Goal: Task Accomplishment & Management: Complete application form

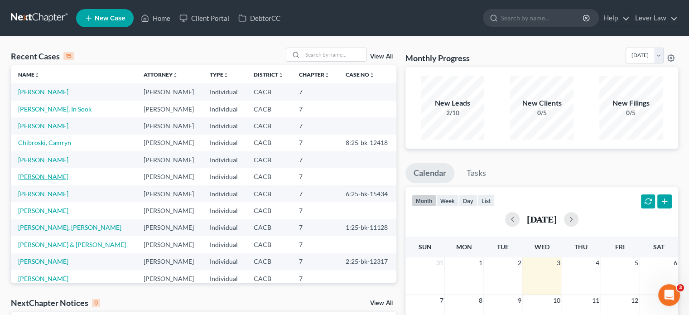
click at [38, 179] on link "[PERSON_NAME]" at bounding box center [43, 177] width 50 height 8
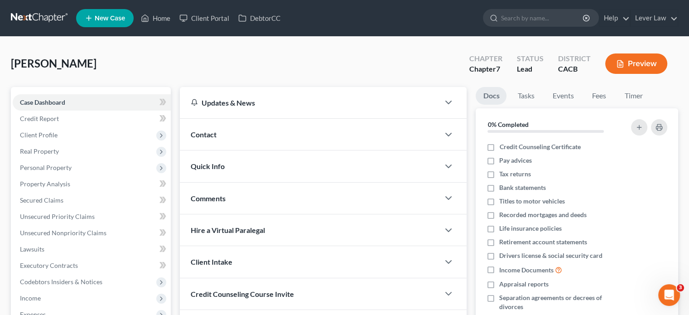
click at [44, 19] on link at bounding box center [40, 18] width 58 height 16
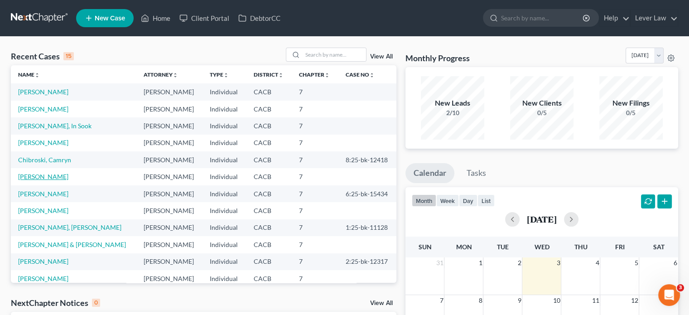
click at [49, 179] on link "[PERSON_NAME]" at bounding box center [43, 177] width 50 height 8
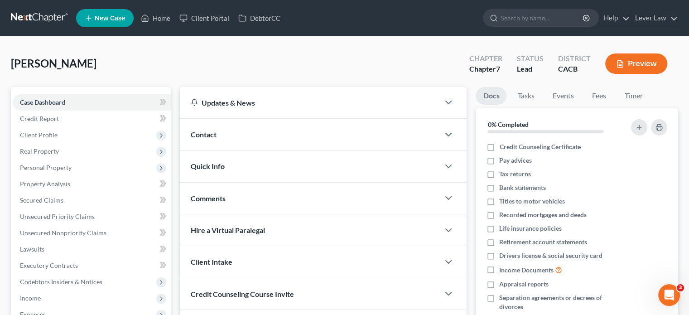
click at [33, 19] on link at bounding box center [40, 18] width 58 height 16
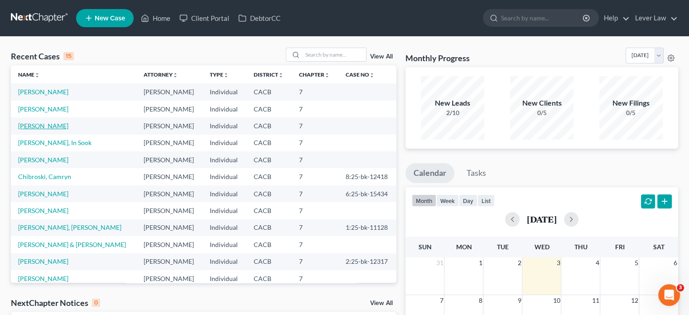
click at [48, 128] on link "[PERSON_NAME]" at bounding box center [43, 126] width 50 height 8
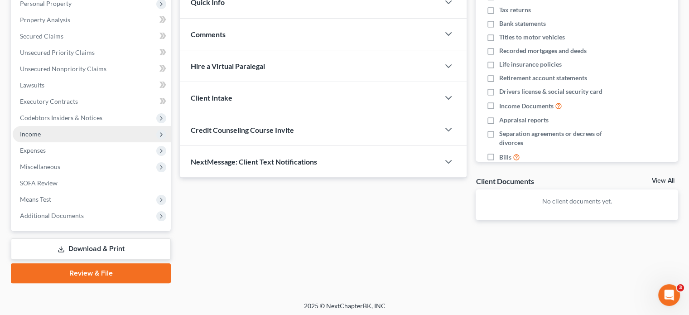
scroll to position [166, 0]
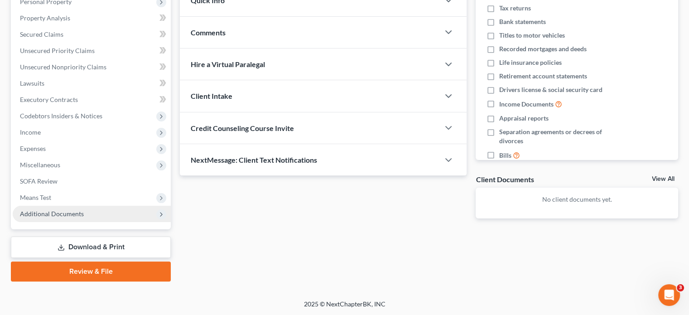
click at [65, 208] on span "Additional Documents" at bounding box center [92, 214] width 158 height 16
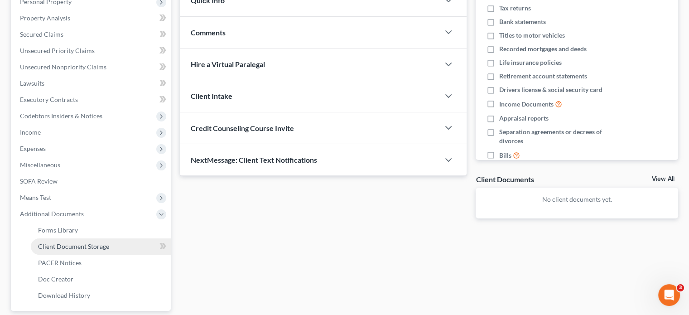
click at [94, 242] on link "Client Document Storage" at bounding box center [101, 246] width 140 height 16
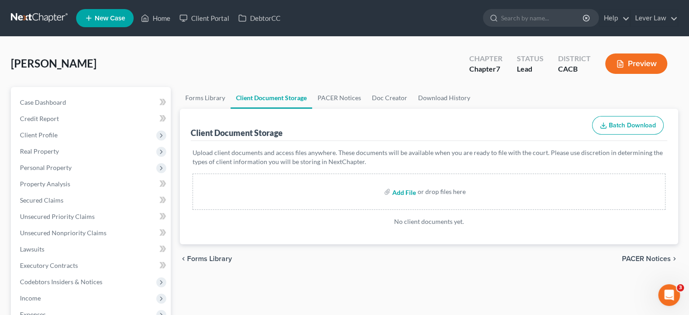
click at [405, 189] on input "file" at bounding box center [404, 192] width 22 height 16
type input "C:\fakepath\Abacus_cert.pdf"
drag, startPoint x: 19, startPoint y: 18, endPoint x: 108, endPoint y: 69, distance: 102.9
click at [19, 18] on link at bounding box center [40, 18] width 58 height 16
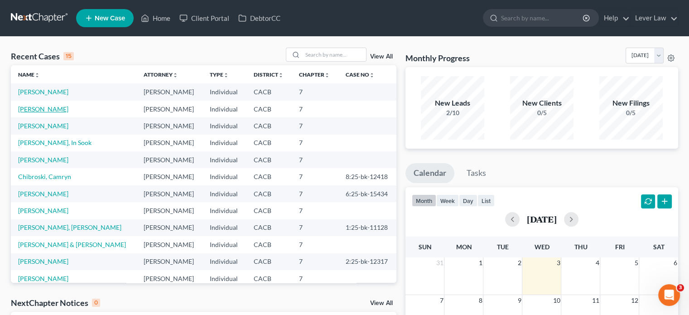
click at [55, 105] on link "[PERSON_NAME]" at bounding box center [43, 109] width 50 height 8
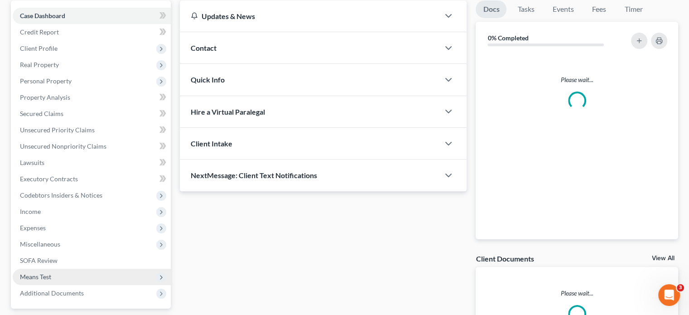
scroll to position [136, 0]
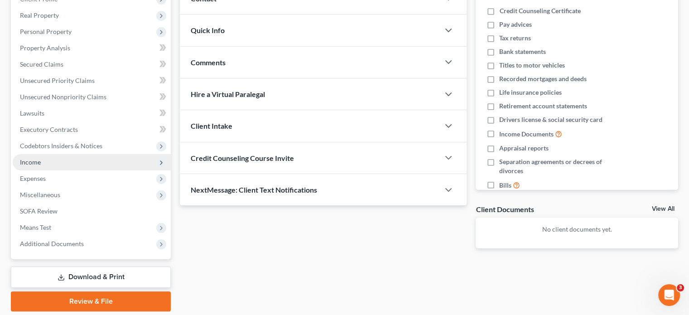
click at [64, 164] on span "Income" at bounding box center [92, 162] width 158 height 16
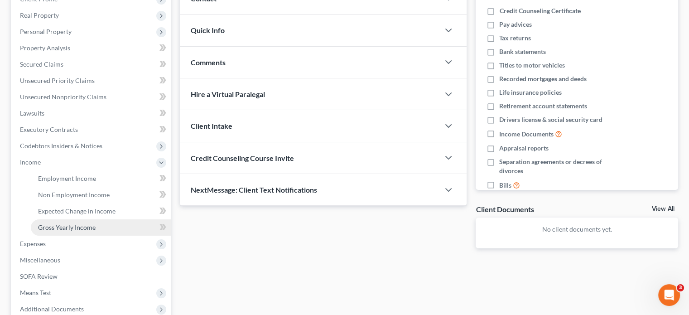
click at [84, 230] on span "Gross Yearly Income" at bounding box center [67, 227] width 58 height 8
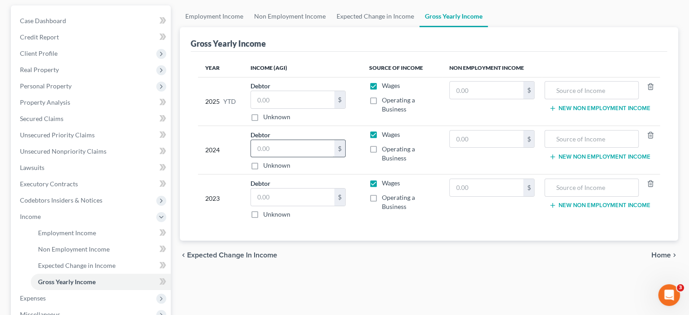
scroll to position [136, 0]
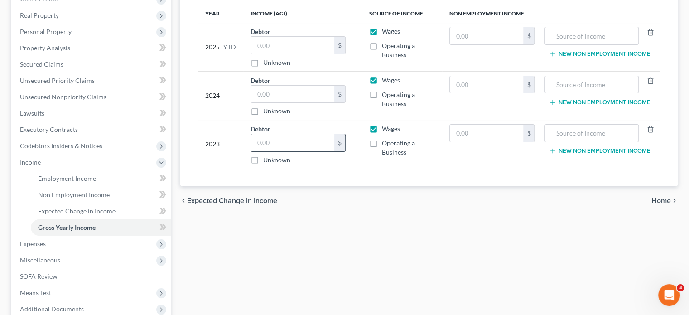
click at [291, 150] on input "text" at bounding box center [292, 142] width 83 height 17
type input "31,456"
click at [315, 90] on input "text" at bounding box center [292, 94] width 83 height 17
type input "30,999"
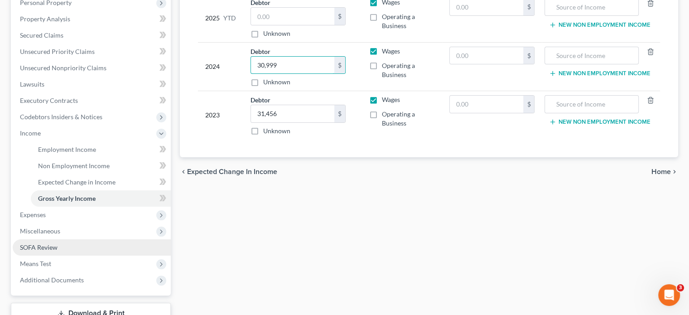
scroll to position [231, 0]
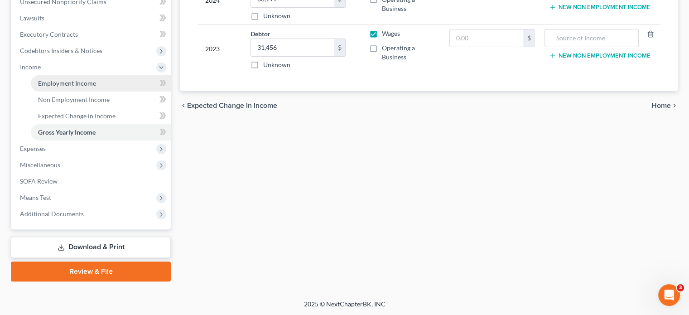
click at [63, 77] on link "Employment Income" at bounding box center [101, 83] width 140 height 16
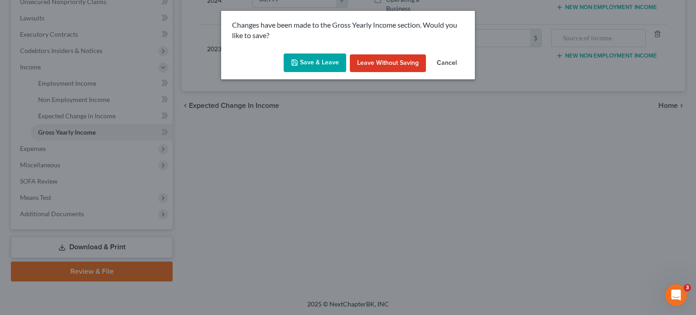
click at [322, 68] on button "Save & Leave" at bounding box center [315, 62] width 63 height 19
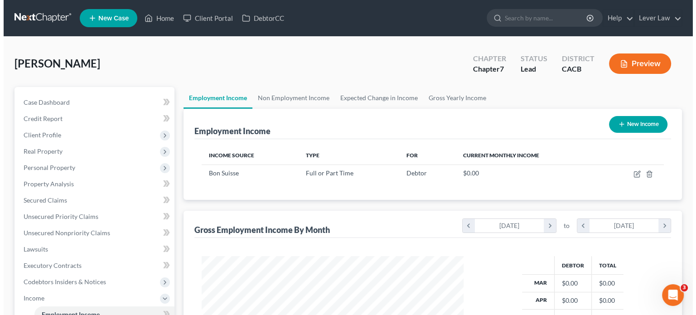
scroll to position [161, 280]
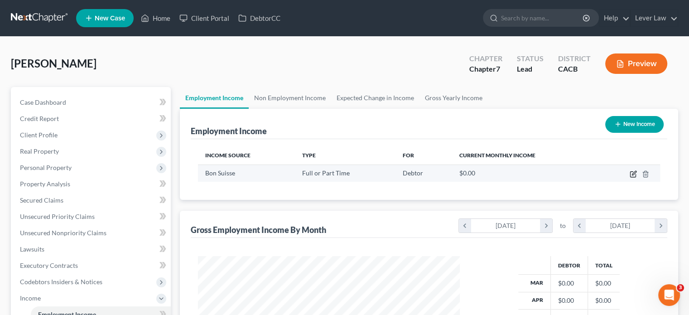
click at [632, 175] on icon "button" at bounding box center [634, 173] width 4 height 4
select select "0"
select select "4"
select select "0"
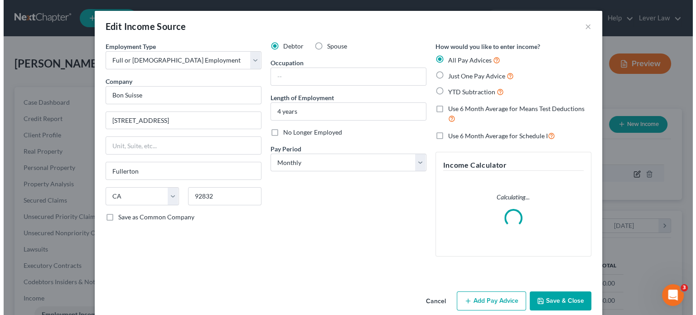
scroll to position [161, 283]
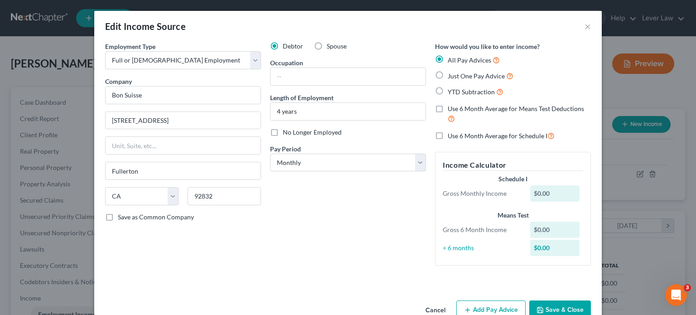
click at [476, 79] on span "Just One Pay Advice" at bounding box center [476, 76] width 57 height 8
click at [457, 77] on input "Just One Pay Advice" at bounding box center [454, 74] width 6 height 6
radio input "true"
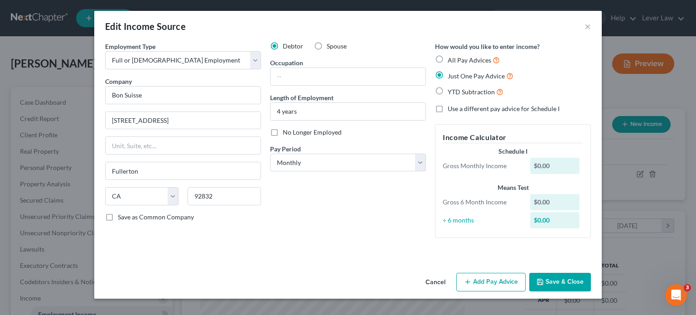
click at [474, 287] on button "Add Pay Advice" at bounding box center [490, 282] width 69 height 19
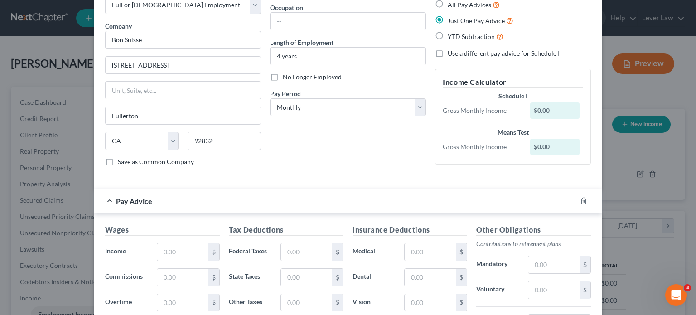
scroll to position [136, 0]
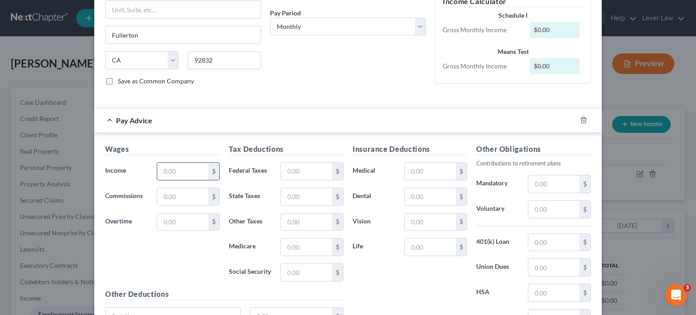
click at [187, 169] on input "text" at bounding box center [182, 171] width 51 height 17
type input "1,114.81"
click at [296, 197] on input "text" at bounding box center [306, 196] width 51 height 17
click at [287, 214] on input "text" at bounding box center [306, 222] width 51 height 17
type input "13.38"
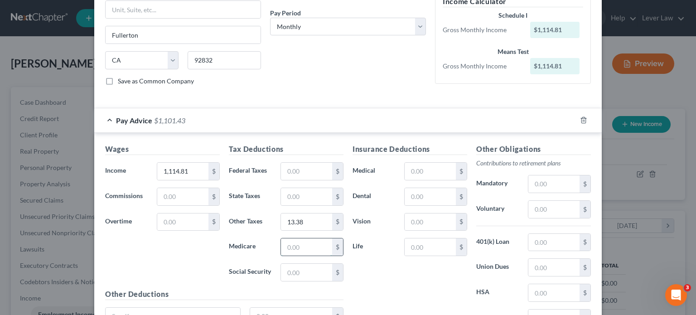
click at [305, 241] on input "text" at bounding box center [306, 246] width 51 height 17
type input "16.16"
click at [301, 268] on input "text" at bounding box center [306, 272] width 51 height 17
type input "69.12"
click at [401, 274] on div "Insurance Deductions Medical $ Dental $ Vision $ Life $" at bounding box center [410, 239] width 124 height 191
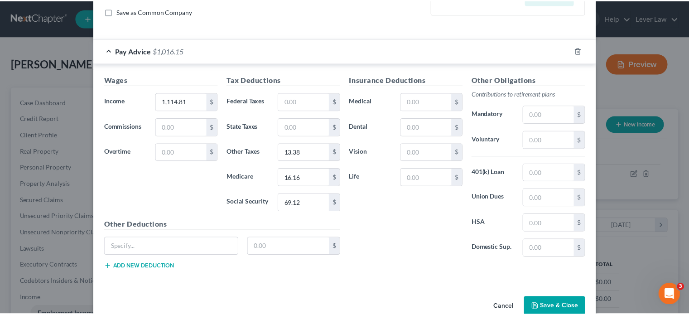
scroll to position [222, 0]
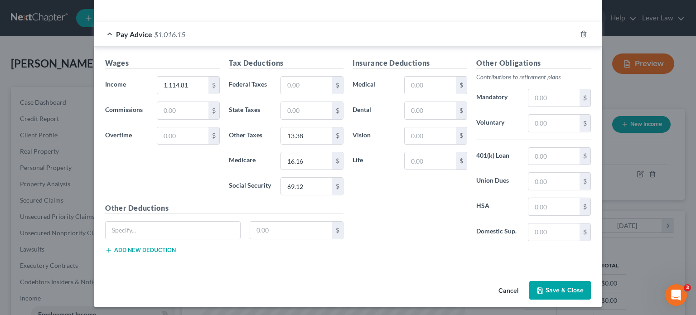
click at [560, 282] on button "Save & Close" at bounding box center [560, 290] width 62 height 19
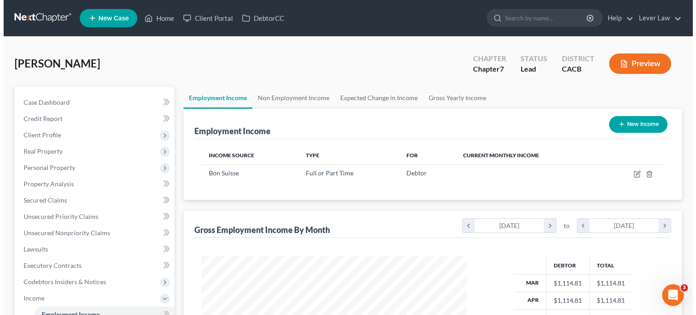
scroll to position [453145, 453027]
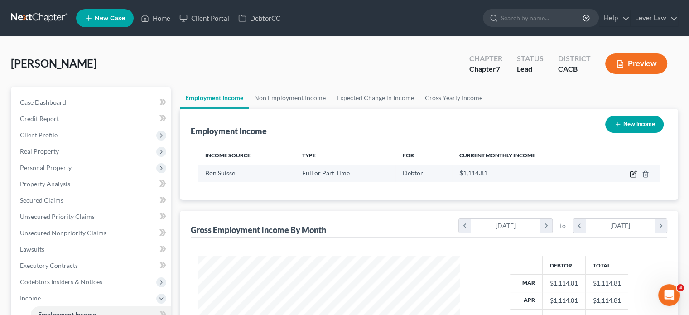
click at [631, 175] on icon "button" at bounding box center [633, 173] width 7 height 7
select select "0"
select select "4"
select select "0"
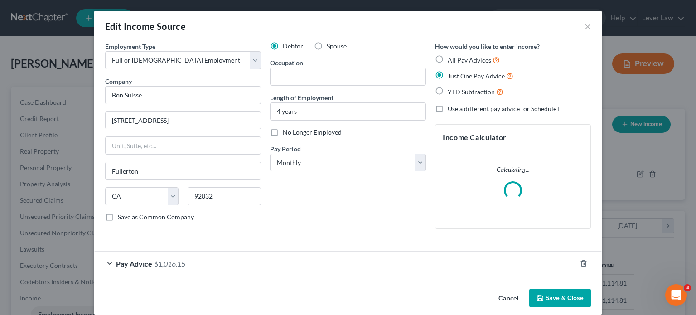
scroll to position [161, 283]
click at [457, 94] on span "YTD Subtraction" at bounding box center [471, 92] width 47 height 8
click at [457, 92] on input "YTD Subtraction" at bounding box center [454, 90] width 6 height 6
radio input "true"
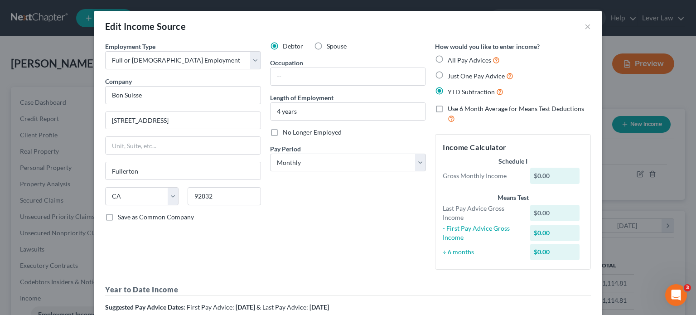
scroll to position [0, 0]
click at [469, 82] on div "All Pay Advices Just One Pay Advice YTD Subtraction" at bounding box center [513, 76] width 156 height 42
click at [473, 76] on span "Just One Pay Advice" at bounding box center [476, 76] width 57 height 8
click at [457, 76] on input "Just One Pay Advice" at bounding box center [454, 74] width 6 height 6
radio input "true"
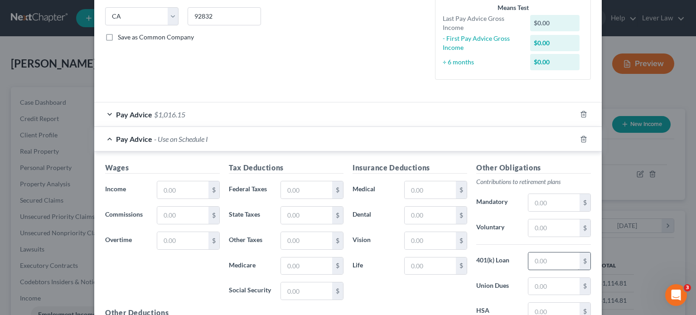
scroll to position [181, 0]
click at [582, 135] on icon "button" at bounding box center [584, 138] width 4 height 6
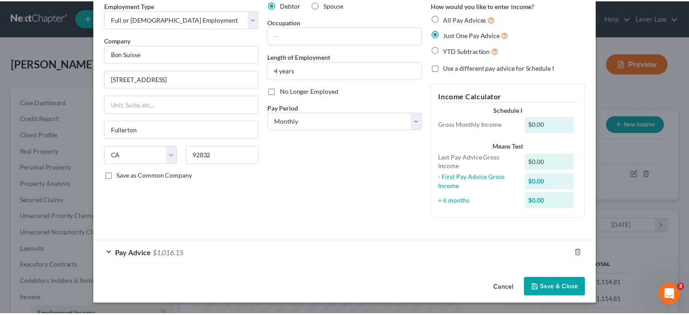
scroll to position [41, 0]
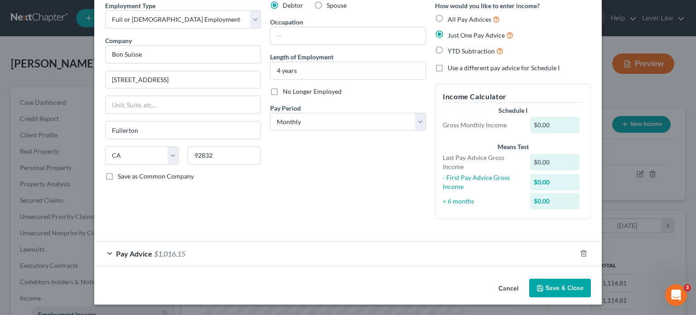
click at [555, 291] on button "Save & Close" at bounding box center [560, 288] width 62 height 19
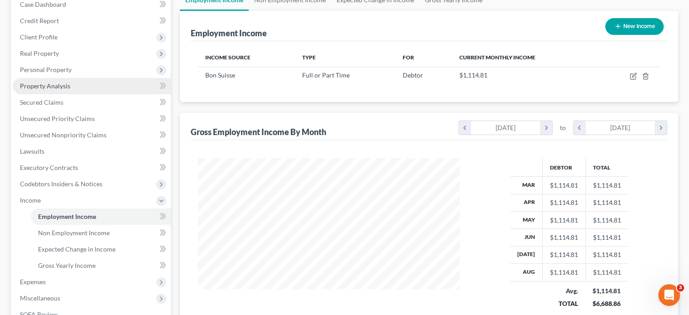
scroll to position [91, 0]
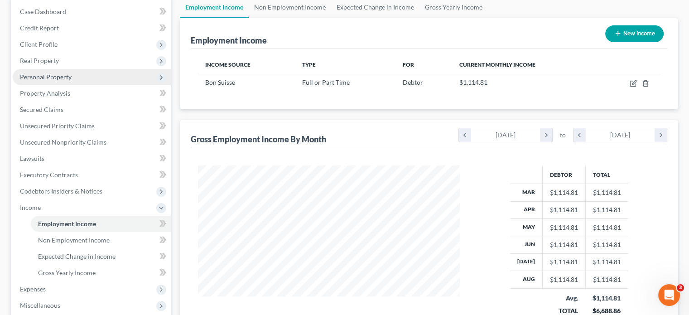
click at [51, 78] on span "Personal Property" at bounding box center [46, 77] width 52 height 8
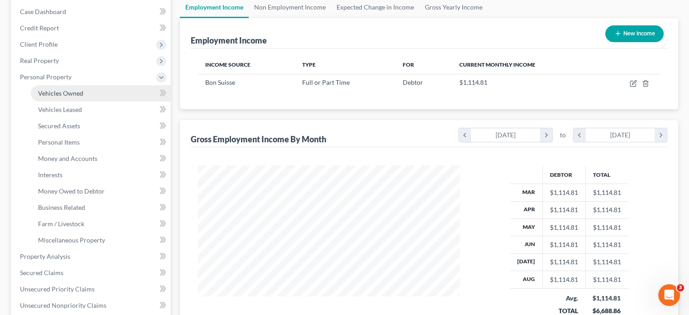
click at [78, 96] on span "Vehicles Owned" at bounding box center [60, 93] width 45 height 8
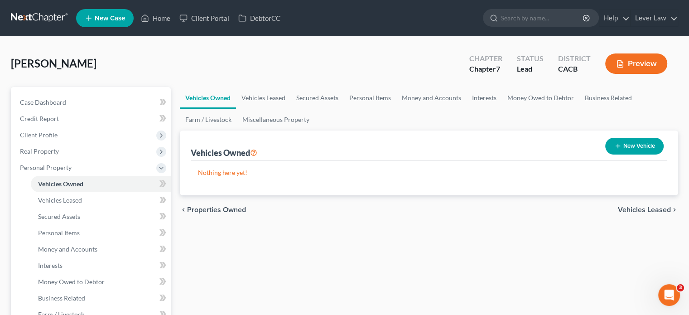
click at [636, 147] on button "New Vehicle" at bounding box center [635, 146] width 58 height 17
select select "0"
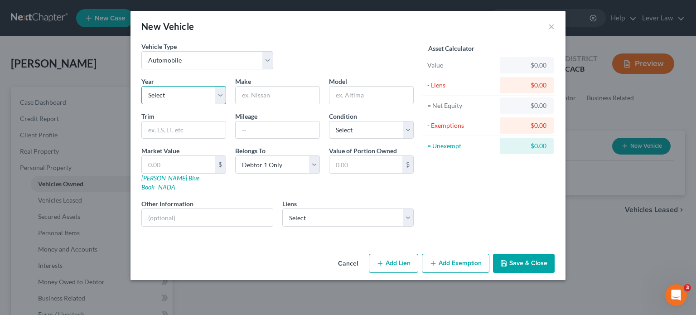
click at [168, 93] on select "Select 2026 2025 2024 2023 2022 2021 2020 2019 2018 2017 2016 2015 2014 2013 20…" at bounding box center [183, 95] width 85 height 18
select select "10"
click at [141, 86] on select "Select 2026 2025 2024 2023 2022 2021 2020 2019 2018 2017 2016 2015 2014 2013 20…" at bounding box center [183, 95] width 85 height 18
drag, startPoint x: 299, startPoint y: 93, endPoint x: 282, endPoint y: 96, distance: 16.5
click at [299, 93] on input "text" at bounding box center [278, 95] width 84 height 17
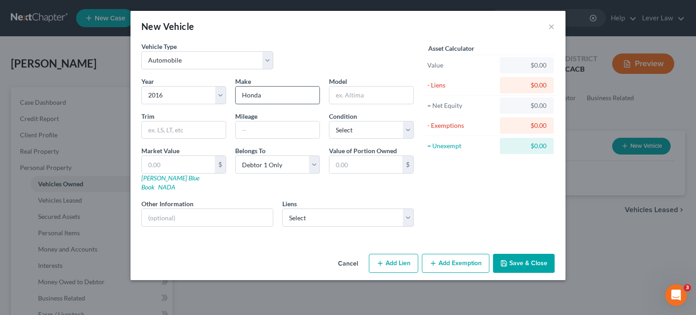
type input "Honda"
type input "Civic"
click at [267, 127] on input "text" at bounding box center [278, 129] width 84 height 17
type input "80000"
drag, startPoint x: 170, startPoint y: 157, endPoint x: 173, endPoint y: 160, distance: 4.8
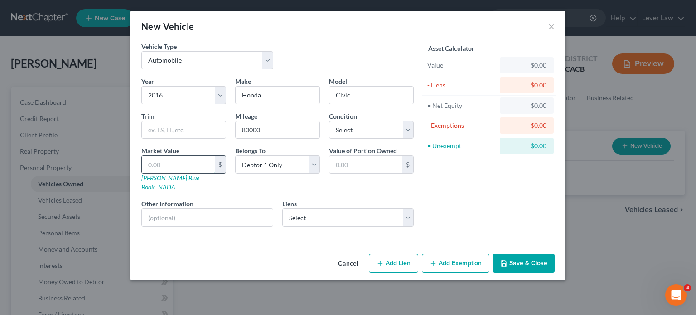
click at [170, 156] on input "text" at bounding box center [178, 164] width 73 height 17
type input "1"
type input "1.00"
type input "13"
type input "13.00"
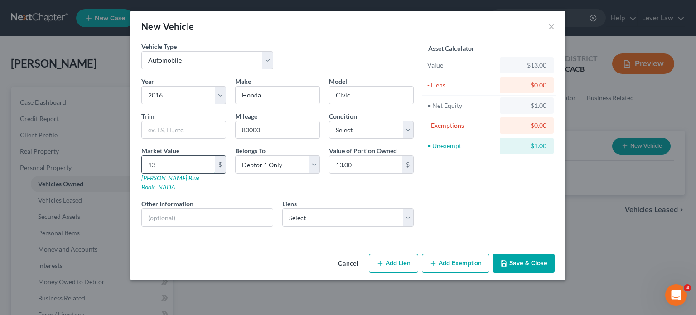
type input "139"
type input "139.00"
type input "1393"
type input "1,393.00"
type input "13935"
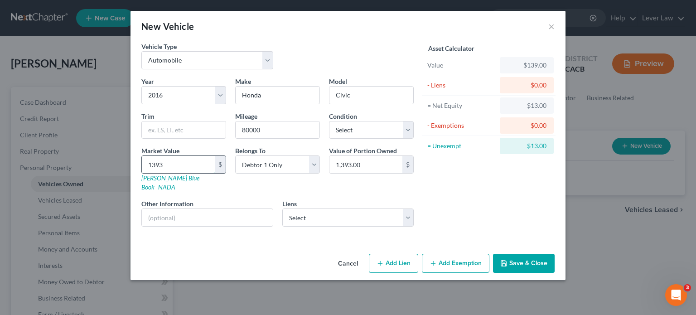
type input "13,935.00"
type input "13,935"
click at [409, 258] on button "Add Lien" at bounding box center [393, 263] width 49 height 19
select select "0"
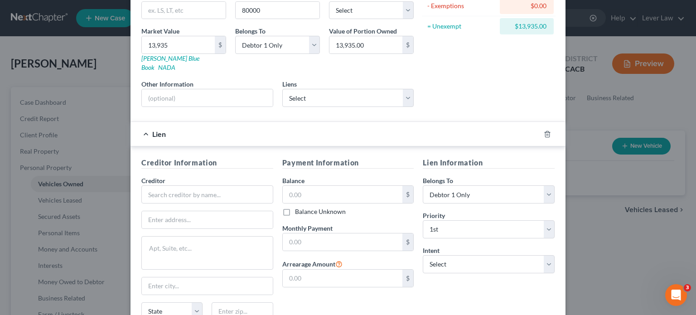
scroll to position [136, 0]
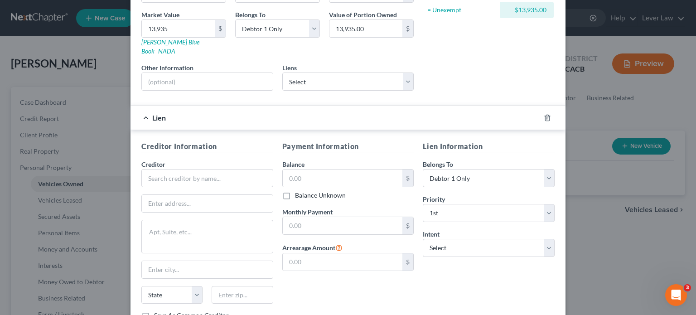
click at [541, 113] on div at bounding box center [552, 118] width 25 height 15
click at [545, 114] on icon "button" at bounding box center [547, 117] width 7 height 7
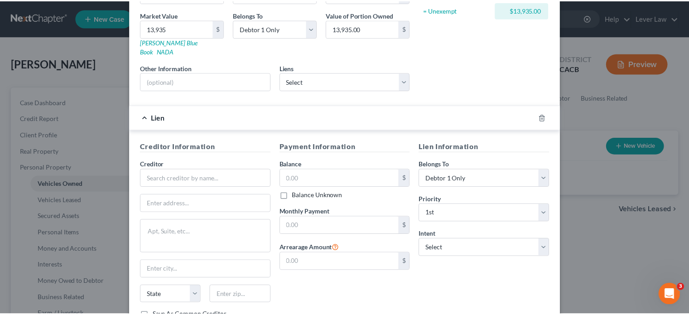
scroll to position [0, 0]
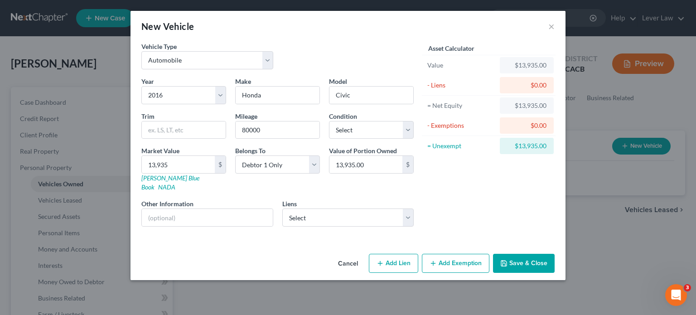
click at [519, 258] on button "Save & Close" at bounding box center [524, 263] width 62 height 19
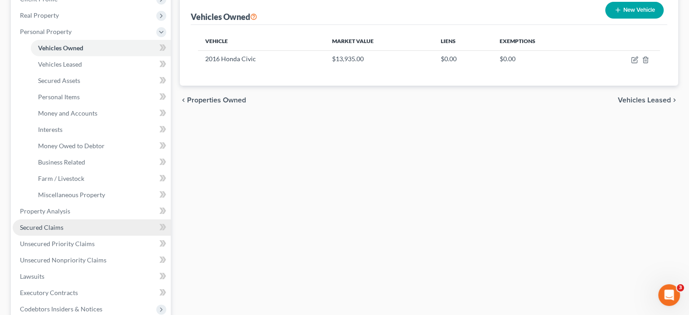
click at [49, 228] on span "Secured Claims" at bounding box center [42, 227] width 44 height 8
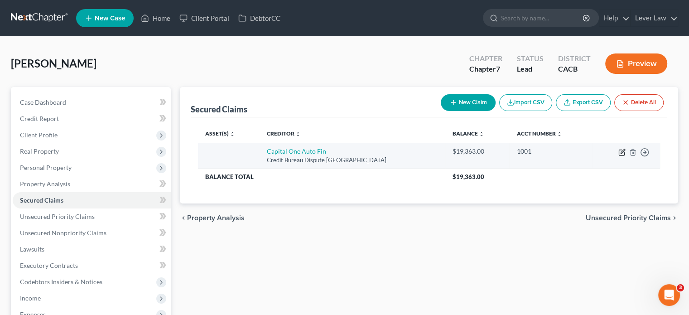
click at [622, 151] on icon "button" at bounding box center [622, 152] width 7 height 7
select select "45"
select select "0"
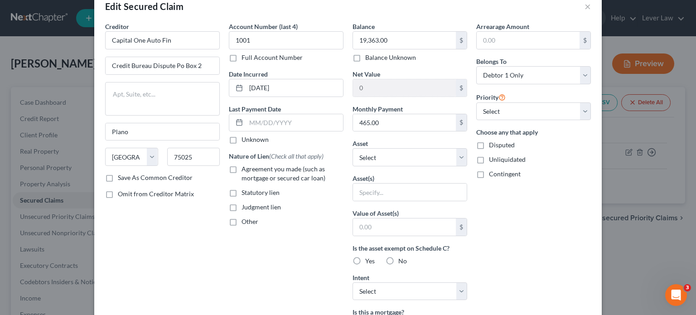
scroll to position [45, 0]
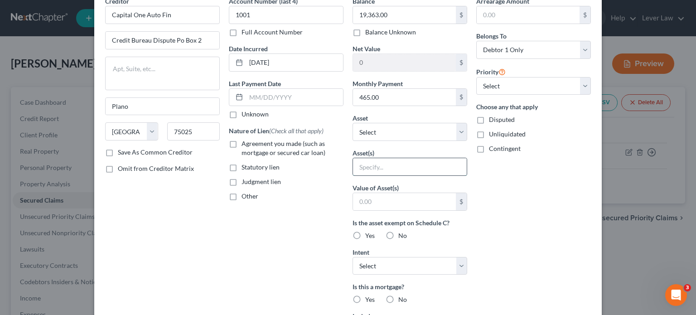
click at [390, 162] on input "text" at bounding box center [410, 166] width 114 height 17
click at [406, 129] on select "Select Other Multiple Assets 2016 Honda Civic - $13935.0 Clothing - Clothing - …" at bounding box center [410, 132] width 115 height 18
select select "2"
click at [353, 123] on select "Select Other Multiple Assets 2016 Honda Civic - $13935.0 Clothing - Clothing - …" at bounding box center [410, 132] width 115 height 18
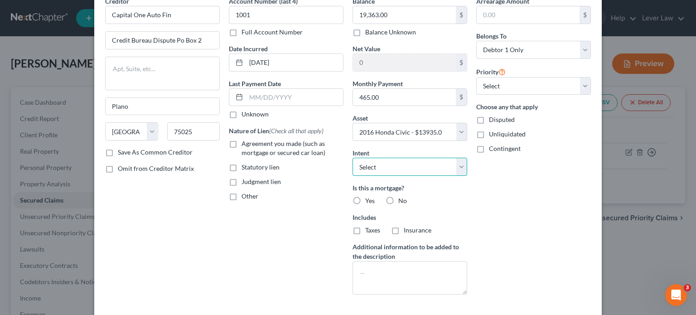
click at [408, 168] on select "Select Surrender Redeem Reaffirm Avoid Other" at bounding box center [410, 167] width 115 height 18
select select "4"
click at [353, 158] on select "Select Surrender Redeem Reaffirm Avoid Other" at bounding box center [410, 167] width 115 height 18
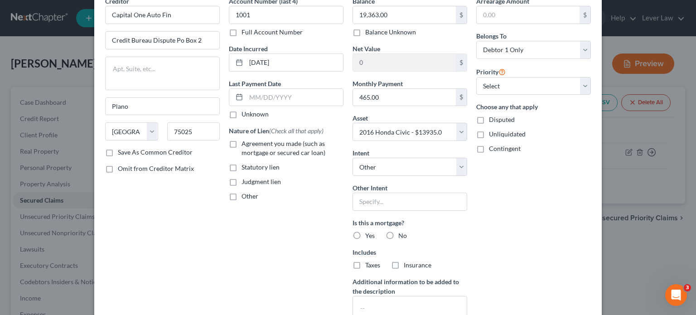
click at [290, 147] on label "Agreement you made (such as mortgage or secured car loan)" at bounding box center [293, 148] width 102 height 18
click at [251, 145] on input "Agreement you made (such as mortgage or secured car loan)" at bounding box center [248, 142] width 6 height 6
checkbox input "true"
click at [356, 207] on input "text" at bounding box center [410, 202] width 115 height 18
type input "Retain and pay"
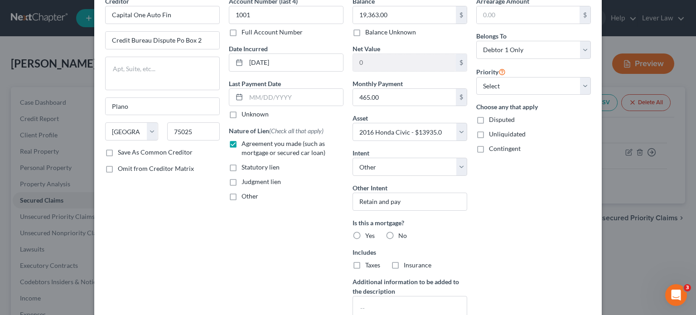
click at [398, 232] on label "No" at bounding box center [402, 235] width 9 height 9
click at [402, 232] on input "No" at bounding box center [405, 234] width 6 height 6
radio input "true"
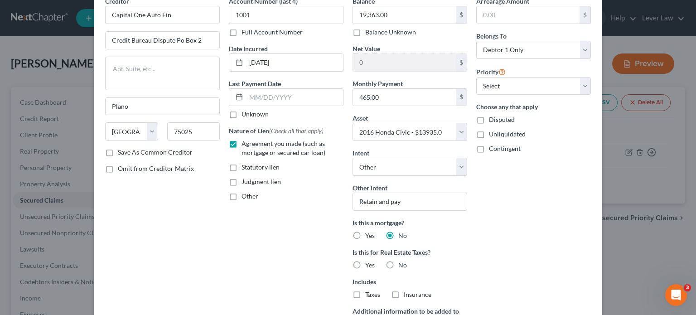
click at [402, 263] on span "No" at bounding box center [402, 265] width 9 height 8
click at [402, 263] on input "No" at bounding box center [405, 264] width 6 height 6
radio input "true"
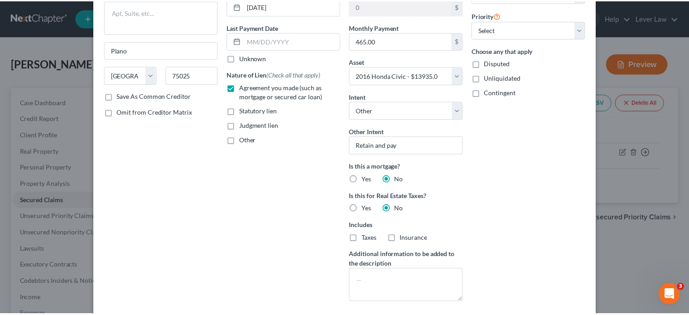
scroll to position [159, 0]
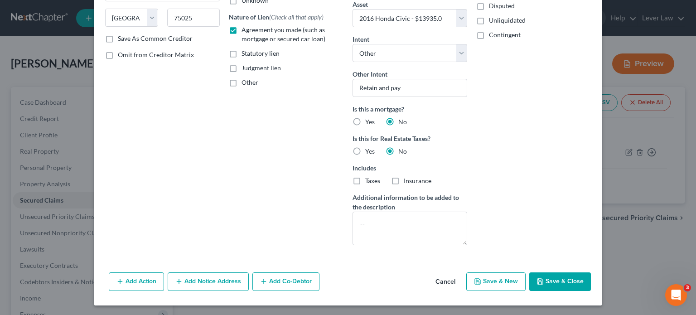
click at [576, 278] on button "Save & Close" at bounding box center [560, 281] width 62 height 19
select select
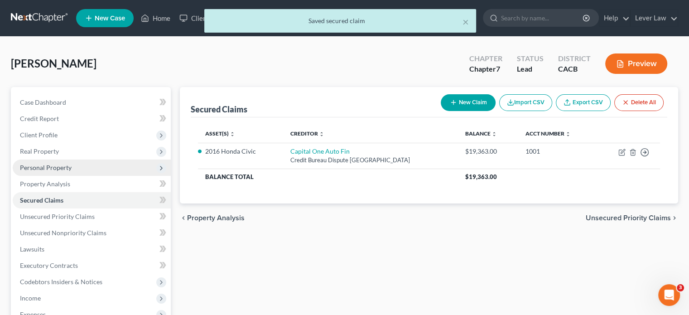
click at [42, 168] on span "Personal Property" at bounding box center [46, 168] width 52 height 8
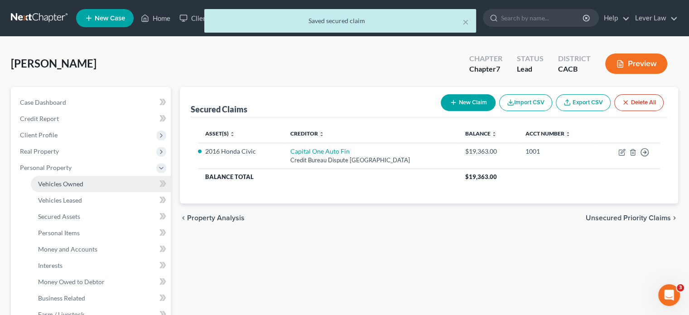
click at [47, 184] on span "Vehicles Owned" at bounding box center [60, 184] width 45 height 8
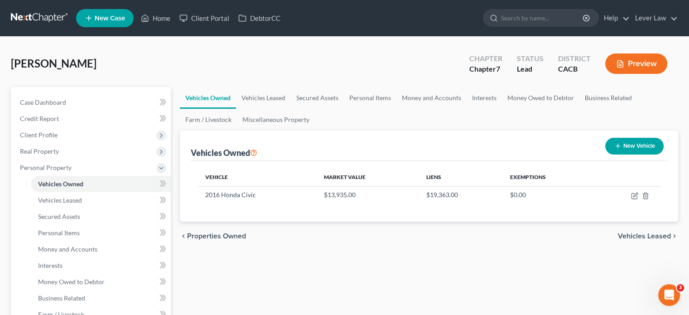
drag, startPoint x: 523, startPoint y: 293, endPoint x: 482, endPoint y: 284, distance: 41.8
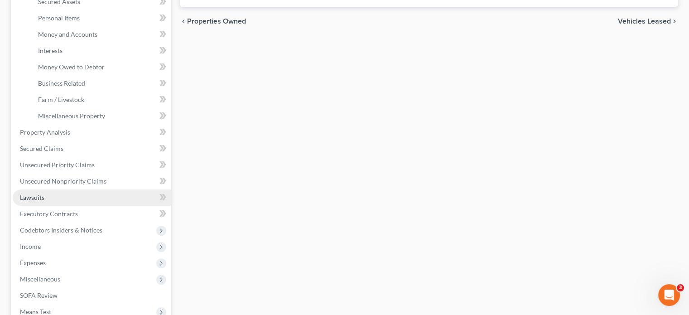
scroll to position [227, 0]
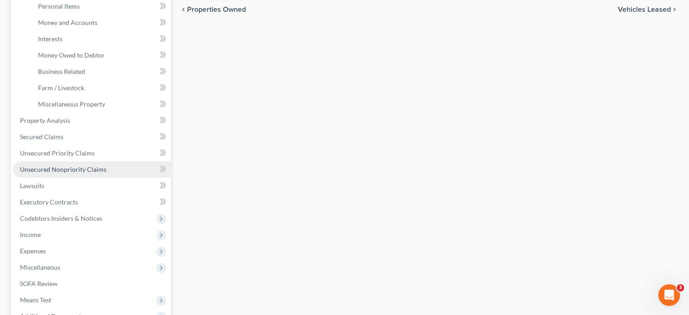
click at [58, 170] on span "Unsecured Nonpriority Claims" at bounding box center [63, 169] width 87 height 8
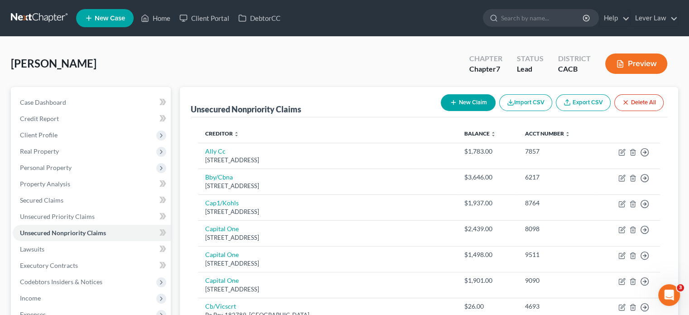
click at [472, 104] on button "New Claim" at bounding box center [468, 102] width 55 height 17
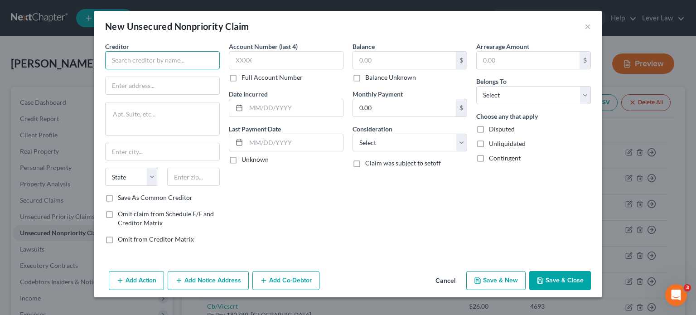
click at [158, 60] on input "text" at bounding box center [162, 60] width 115 height 18
type input "Affirm"
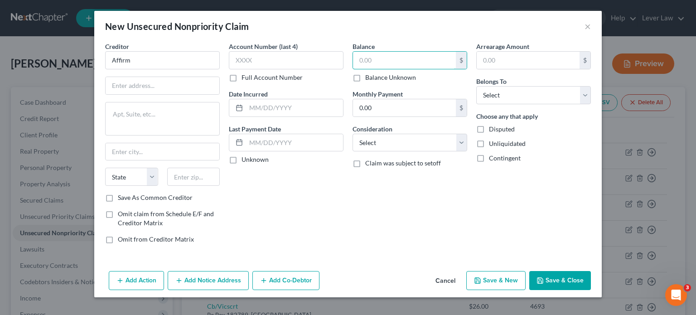
drag, startPoint x: 415, startPoint y: 65, endPoint x: 409, endPoint y: 71, distance: 9.0
click at [413, 67] on input "text" at bounding box center [404, 60] width 103 height 17
type input "3,063"
click at [428, 136] on select "Select Cable / Satellite Services Collection Agency Credit Card Debt Debt Couns…" at bounding box center [410, 143] width 115 height 18
click at [353, 134] on select "Select Cable / Satellite Services Collection Agency Credit Card Debt Debt Couns…" at bounding box center [410, 143] width 115 height 18
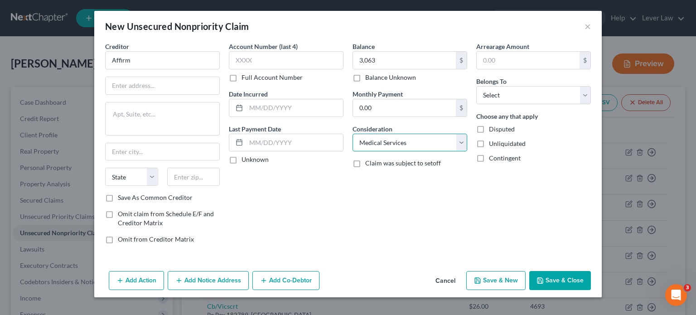
click at [406, 136] on select "Select Cable / Satellite Services Collection Agency Credit Card Debt Debt Couns…" at bounding box center [410, 143] width 115 height 18
select select "10"
click at [353, 134] on select "Select Cable / Satellite Services Collection Agency Credit Card Debt Debt Couns…" at bounding box center [410, 143] width 115 height 18
click at [520, 100] on select "Select Debtor 1 Only Debtor 2 Only Debtor 1 And Debtor 2 Only At Least One Of T…" at bounding box center [533, 95] width 115 height 18
select select "0"
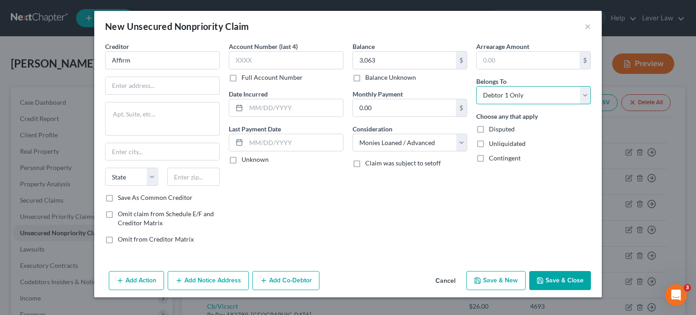
click at [476, 86] on select "Select Debtor 1 Only Debtor 2 Only Debtor 1 And Debtor 2 Only At Least One Of T…" at bounding box center [533, 95] width 115 height 18
click at [553, 286] on button "Save & Close" at bounding box center [560, 280] width 62 height 19
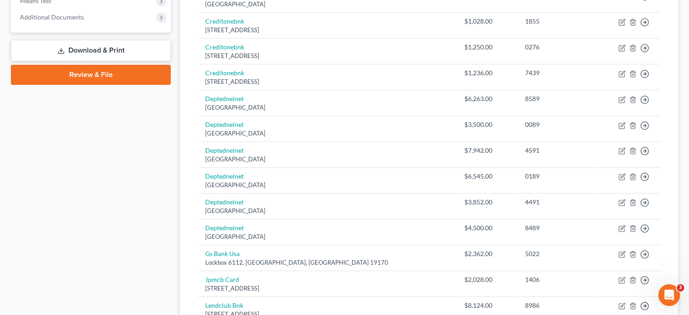
scroll to position [136, 0]
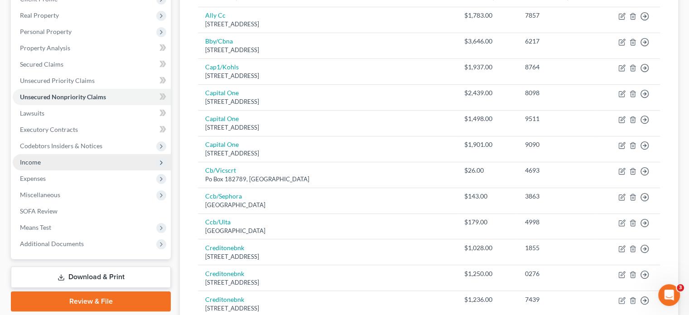
click at [39, 163] on span "Income" at bounding box center [30, 162] width 21 height 8
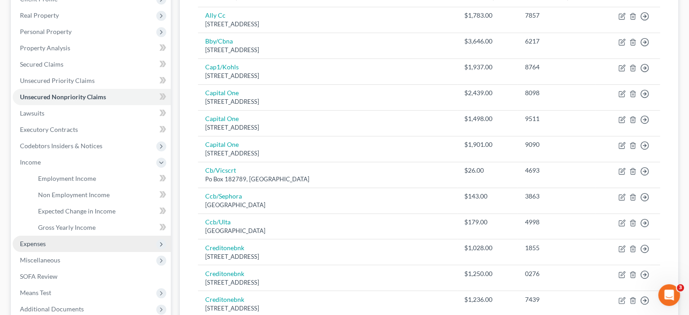
click at [36, 244] on span "Expenses" at bounding box center [33, 244] width 26 height 8
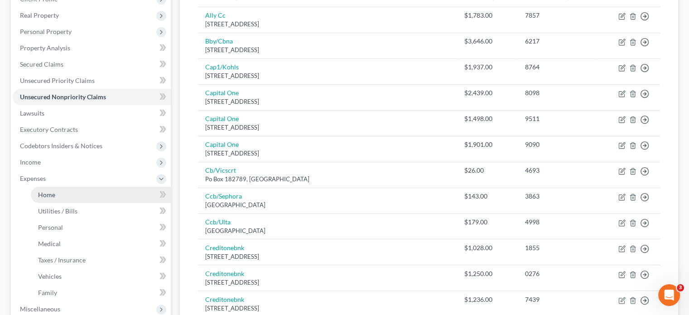
click at [54, 196] on span "Home" at bounding box center [46, 195] width 17 height 8
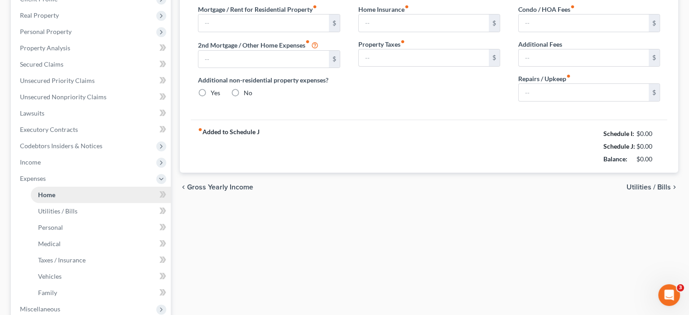
click at [59, 191] on link "Home" at bounding box center [101, 195] width 140 height 16
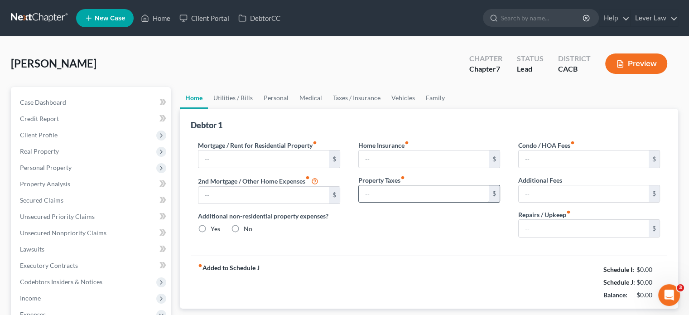
type input "1,300.00"
type input "0.00"
radio input "true"
type input "0.00"
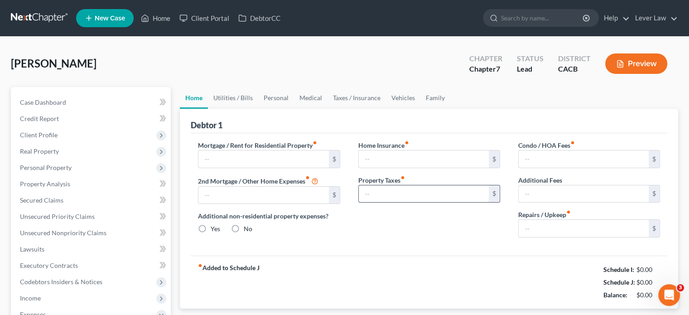
type input "0.00"
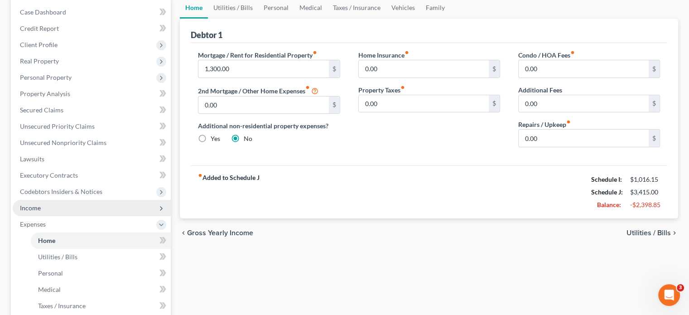
scroll to position [91, 0]
click at [31, 208] on span "Income" at bounding box center [30, 208] width 21 height 8
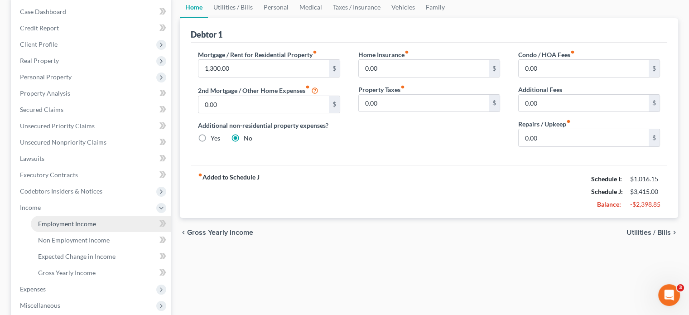
click at [37, 217] on link "Employment Income" at bounding box center [101, 224] width 140 height 16
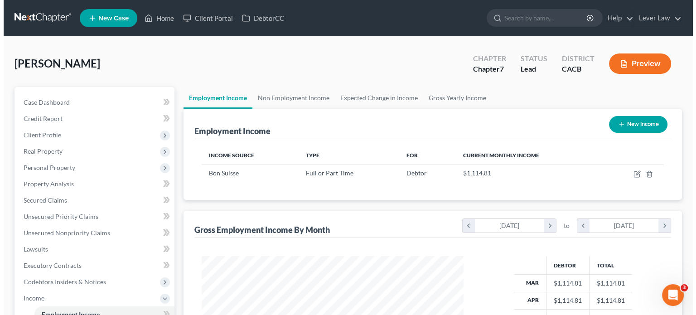
scroll to position [161, 280]
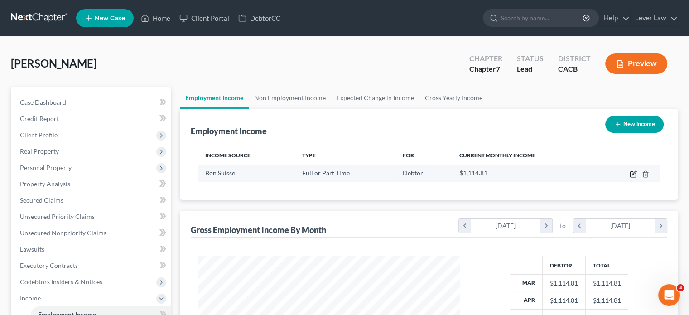
click at [635, 171] on icon "button" at bounding box center [634, 173] width 4 height 4
select select "0"
select select "4"
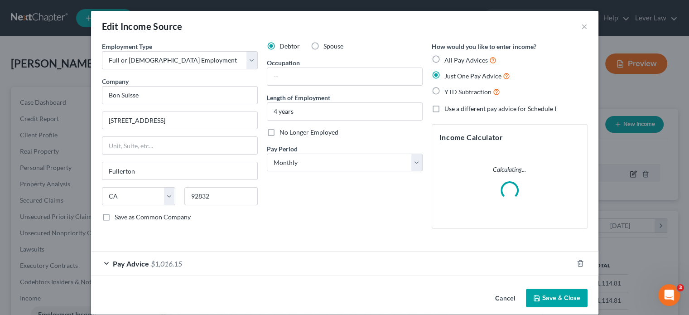
scroll to position [161, 283]
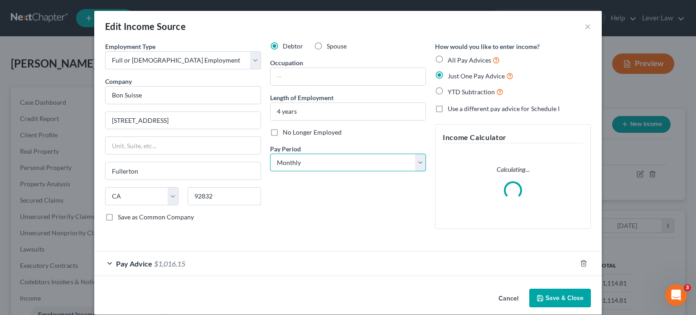
click at [349, 163] on select "Select Monthly Twice Monthly Every Other Week Weekly" at bounding box center [348, 163] width 156 height 18
select select "2"
click at [270, 154] on select "Select Monthly Twice Monthly Every Other Week Weekly" at bounding box center [348, 163] width 156 height 18
click at [558, 301] on button "Save & Close" at bounding box center [560, 298] width 62 height 19
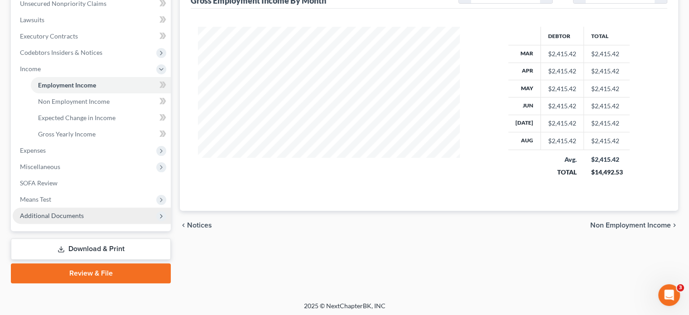
scroll to position [231, 0]
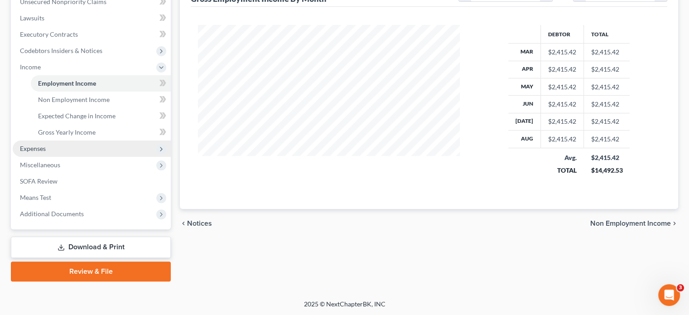
click at [42, 146] on span "Expenses" at bounding box center [33, 149] width 26 height 8
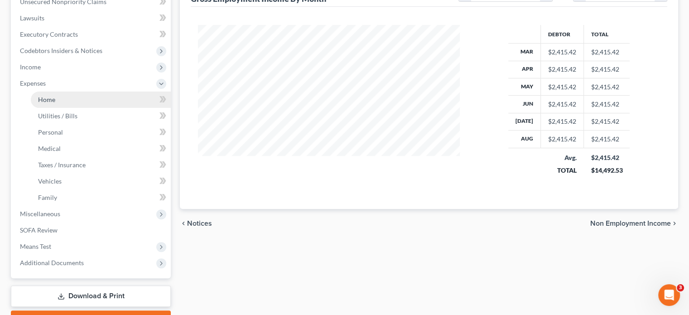
click at [50, 105] on link "Home" at bounding box center [101, 100] width 140 height 16
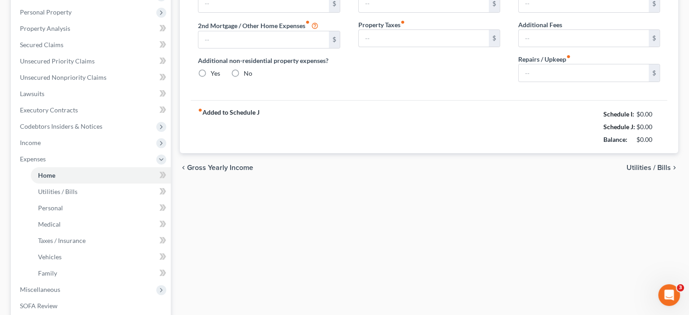
type input "1,300.00"
type input "0.00"
radio input "true"
type input "0.00"
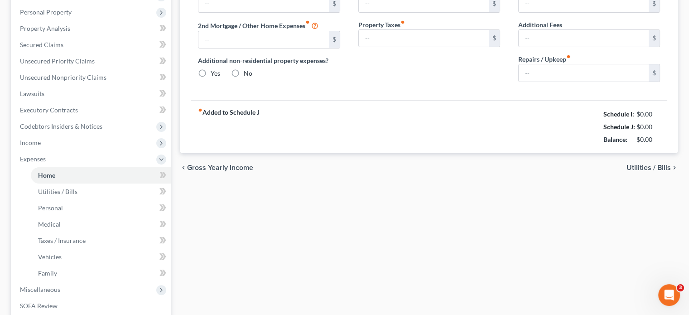
type input "0.00"
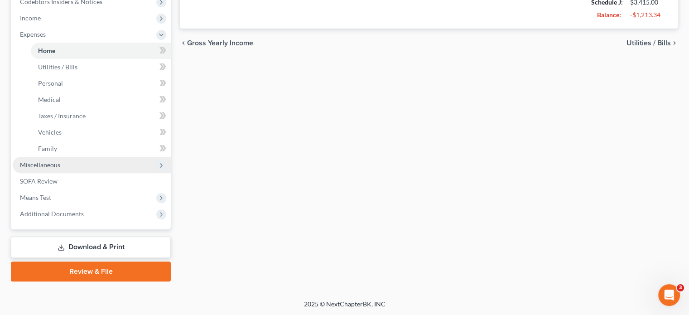
click at [67, 165] on span "Miscellaneous" at bounding box center [92, 165] width 158 height 16
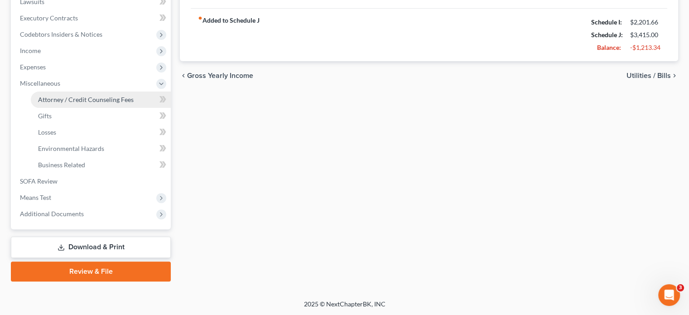
click at [102, 99] on span "Attorney / Credit Counseling Fees" at bounding box center [86, 100] width 96 height 8
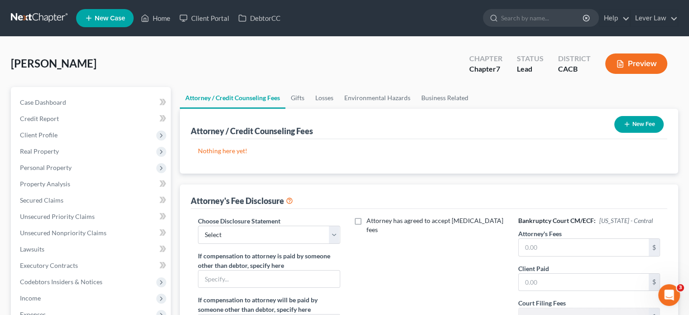
click at [624, 125] on icon "button" at bounding box center [627, 124] width 7 height 7
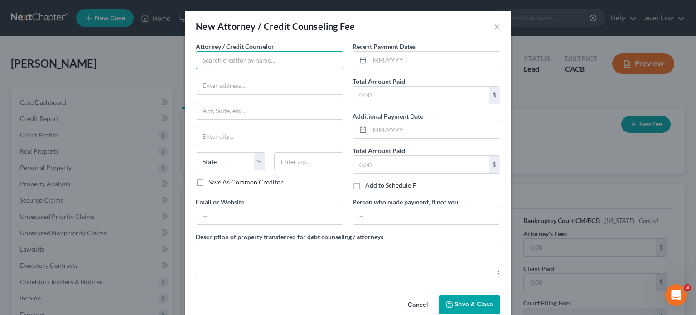
click at [282, 68] on input "text" at bounding box center [270, 60] width 148 height 18
type input "One Law Corporation dba Lever Law"
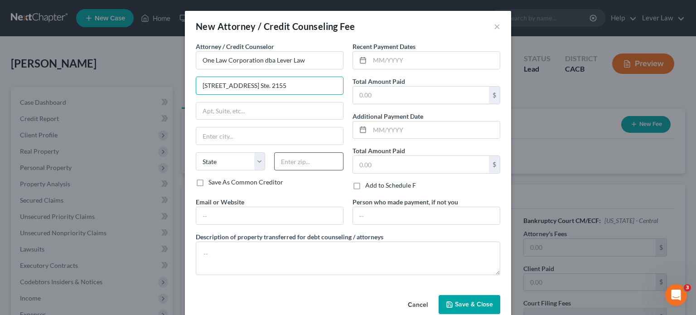
type input "3435 Wilshire Blvd. Ste. 2155"
click at [291, 162] on input "text" at bounding box center [308, 161] width 69 height 18
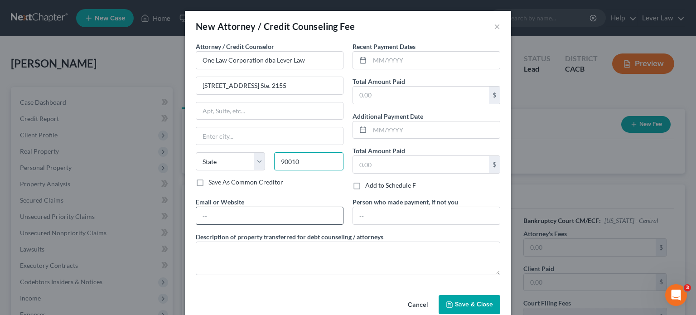
type input "90010"
click at [272, 208] on input "text" at bounding box center [269, 215] width 147 height 17
type input "Los Angeles"
select select "4"
type input "leverlaw.com"
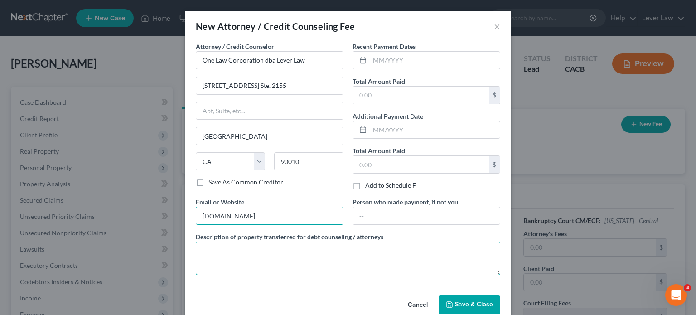
click at [382, 265] on textarea at bounding box center [348, 259] width 305 height 34
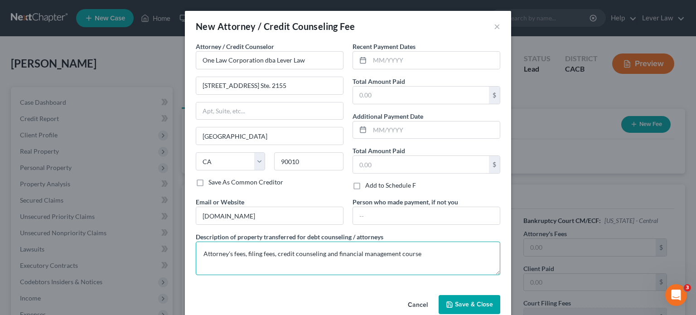
type textarea "Attorney's fees, filing fees, credit counseling and financial management course"
click at [401, 63] on input "text" at bounding box center [435, 60] width 130 height 17
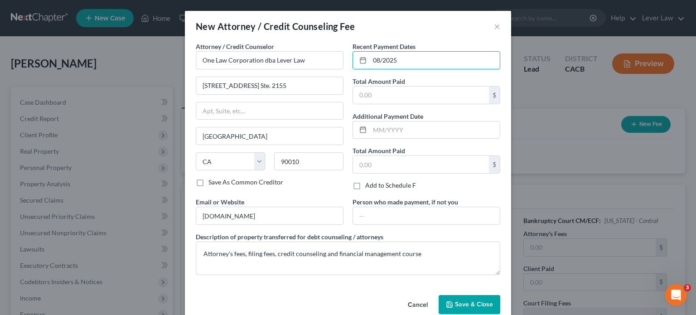
type input "08/2025"
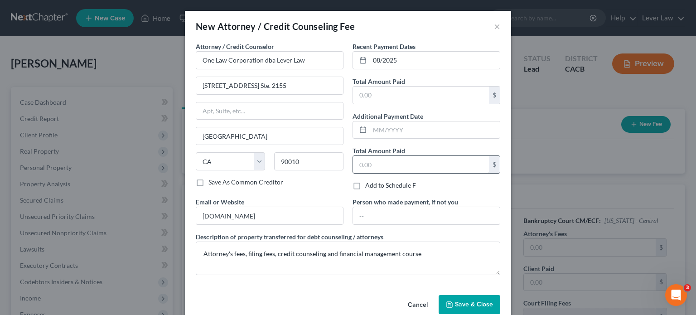
drag, startPoint x: 459, startPoint y: 301, endPoint x: 420, endPoint y: 156, distance: 150.3
click at [422, 162] on div "New Attorney / Credit Counseling Fee × Attorney / Credit Counselor * One Law Co…" at bounding box center [348, 166] width 326 height 311
drag, startPoint x: 413, startPoint y: 85, endPoint x: 413, endPoint y: 91, distance: 6.3
click at [413, 89] on div "Total Amount Paid $" at bounding box center [427, 91] width 148 height 28
click at [413, 91] on input "text" at bounding box center [421, 95] width 136 height 17
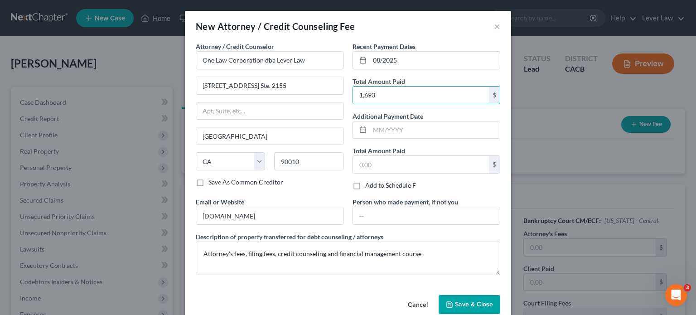
type input "1,693"
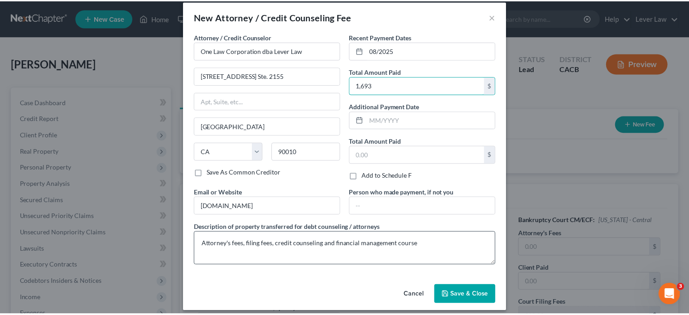
scroll to position [16, 0]
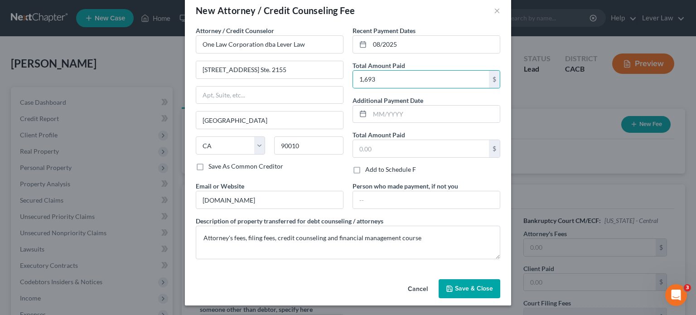
click at [476, 288] on span "Save & Close" at bounding box center [474, 289] width 38 height 8
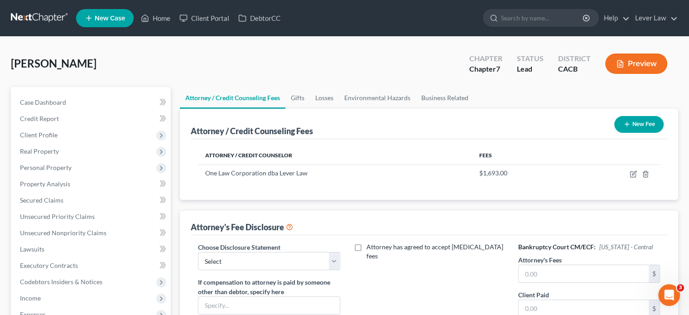
click at [283, 243] on div "Choose Disclosure Statement Select Atty Disclosure" at bounding box center [269, 257] width 142 height 28
drag, startPoint x: 286, startPoint y: 256, endPoint x: 267, endPoint y: 259, distance: 19.3
click at [286, 256] on select "Select Atty Disclosure" at bounding box center [269, 261] width 142 height 18
select select "0"
click at [198, 252] on select "Select Atty Disclosure" at bounding box center [269, 261] width 142 height 18
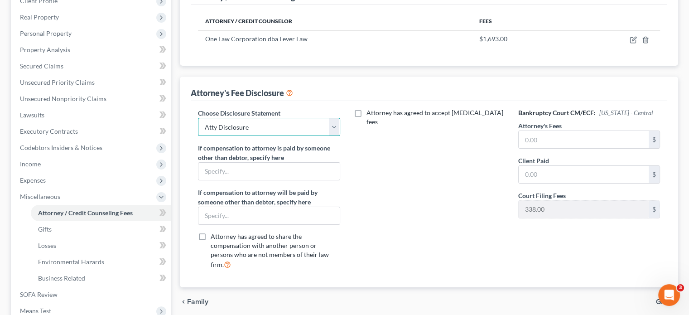
scroll to position [136, 0]
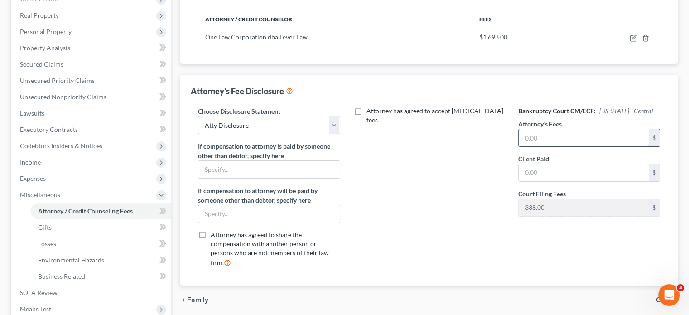
click at [560, 148] on div "Bankruptcy Court CM/ECF: California - Central Attorney's Fees $ Client Paid $ C…" at bounding box center [590, 191] width 160 height 168
click at [560, 139] on input "text" at bounding box center [584, 137] width 130 height 17
type input "1,300"
click at [566, 170] on input "text" at bounding box center [584, 172] width 130 height 17
type input "1,300"
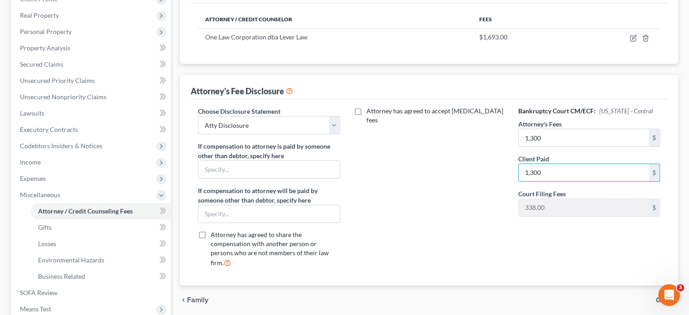
click at [453, 171] on div "Attorney has agreed to accept retainer fees" at bounding box center [429, 191] width 160 height 168
click at [466, 189] on div "Attorney has agreed to accept retainer fees" at bounding box center [429, 191] width 160 height 168
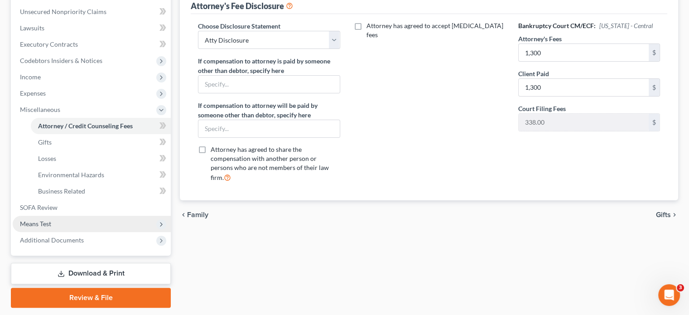
scroll to position [227, 0]
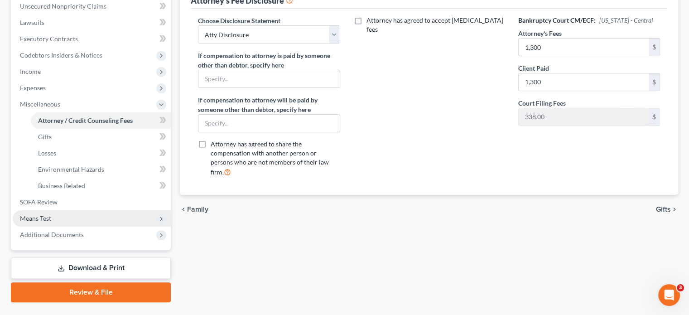
click at [61, 221] on span "Means Test" at bounding box center [92, 218] width 158 height 16
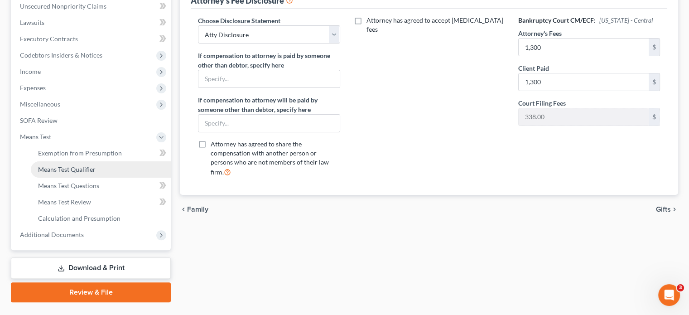
click at [79, 171] on span "Means Test Qualifier" at bounding box center [67, 169] width 58 height 8
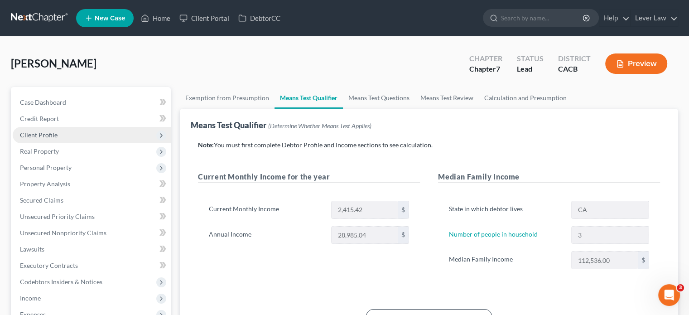
click at [45, 136] on span "Client Profile" at bounding box center [39, 135] width 38 height 8
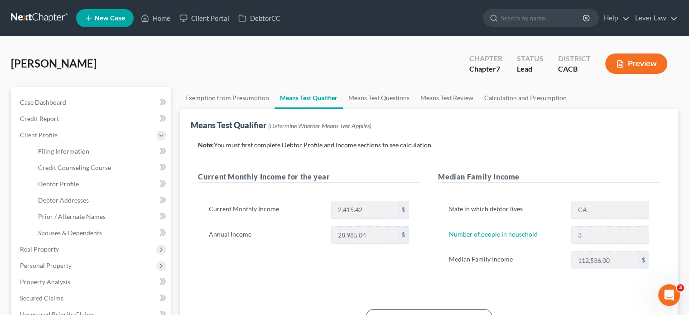
click at [41, 19] on link at bounding box center [40, 18] width 58 height 16
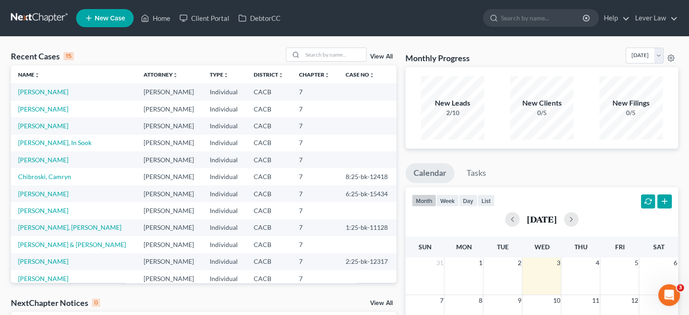
click at [41, 120] on td "[PERSON_NAME]" at bounding box center [74, 125] width 126 height 17
click at [40, 125] on link "[PERSON_NAME]" at bounding box center [43, 126] width 50 height 8
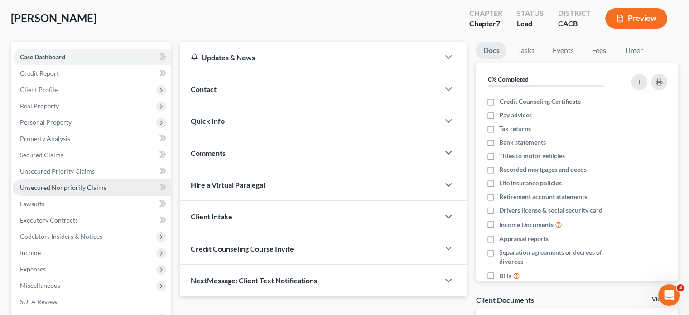
click at [74, 183] on link "Unsecured Nonpriority Claims" at bounding box center [92, 188] width 158 height 16
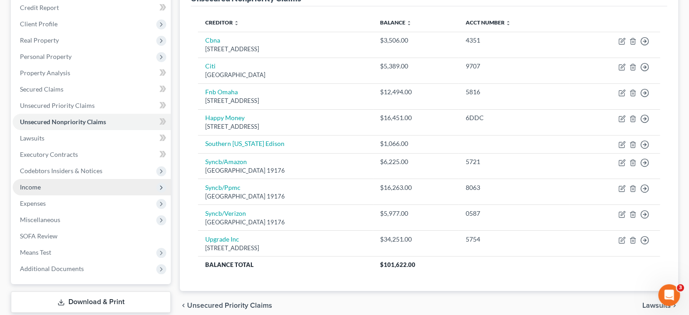
scroll to position [136, 0]
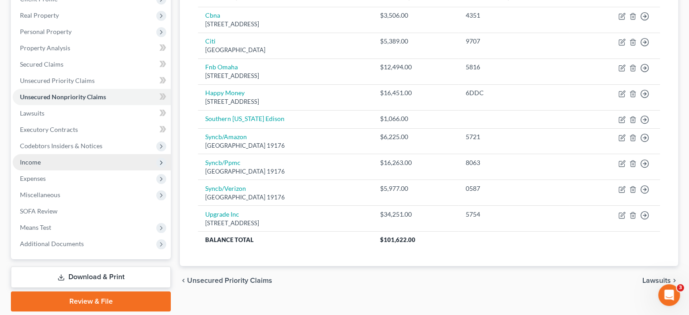
click at [62, 163] on span "Income" at bounding box center [92, 162] width 158 height 16
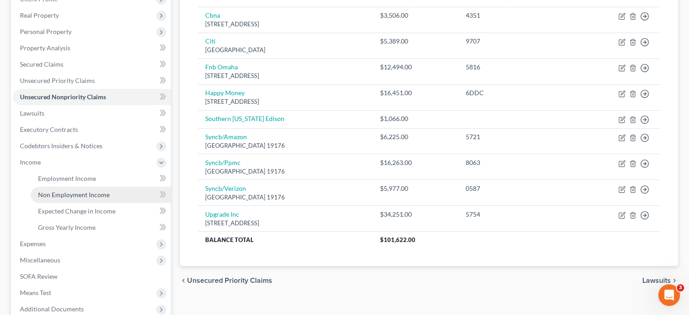
drag, startPoint x: 58, startPoint y: 195, endPoint x: 71, endPoint y: 189, distance: 14.6
click at [58, 195] on span "Non Employment Income" at bounding box center [74, 195] width 72 height 8
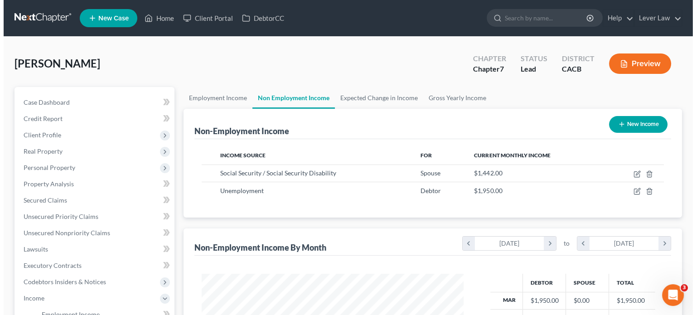
scroll to position [161, 280]
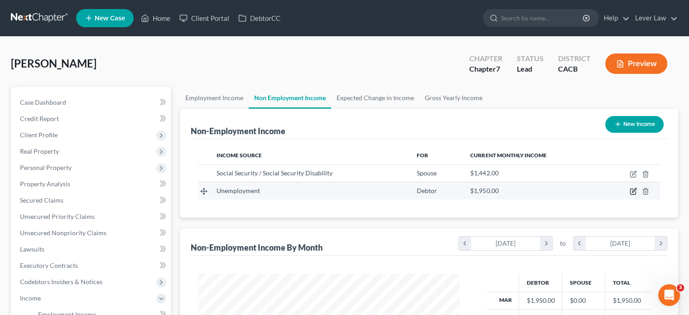
click at [634, 192] on icon "button" at bounding box center [634, 191] width 4 height 4
select select "0"
select select "2"
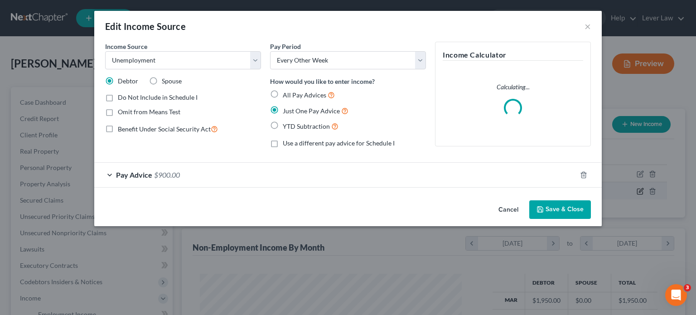
scroll to position [161, 283]
